Goal: Task Accomplishment & Management: Manage account settings

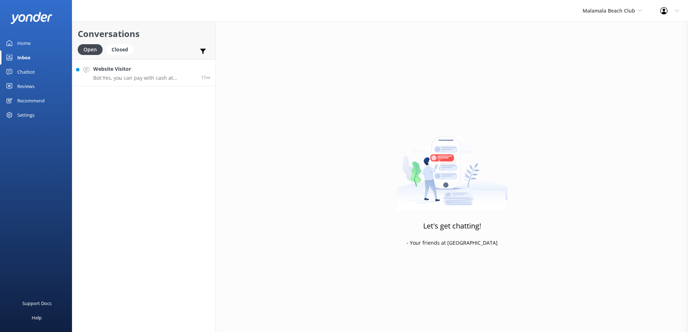
click at [165, 72] on h4 "Website Visitor" at bounding box center [144, 69] width 103 height 8
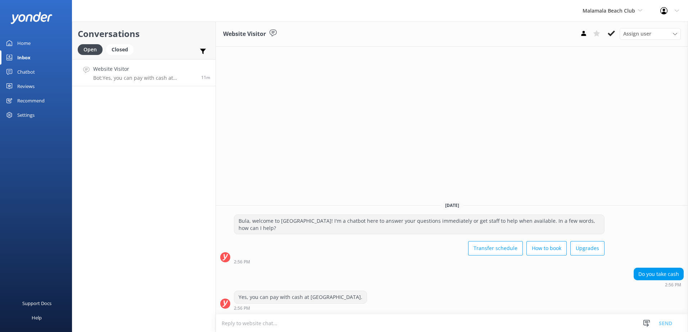
click at [608, 39] on div "Assign user [PERSON_NAME] [PERSON_NAME] Digital Res Team [PERSON_NAME] [PERSON_…" at bounding box center [629, 34] width 104 height 12
click at [609, 33] on icon at bounding box center [611, 33] width 7 height 7
